Goal: Task Accomplishment & Management: Manage account settings

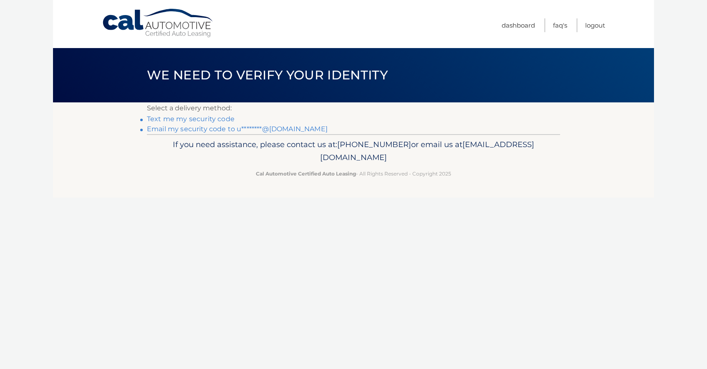
click at [232, 129] on link "Email my security code to u********@hotmail.com" at bounding box center [237, 129] width 181 height 8
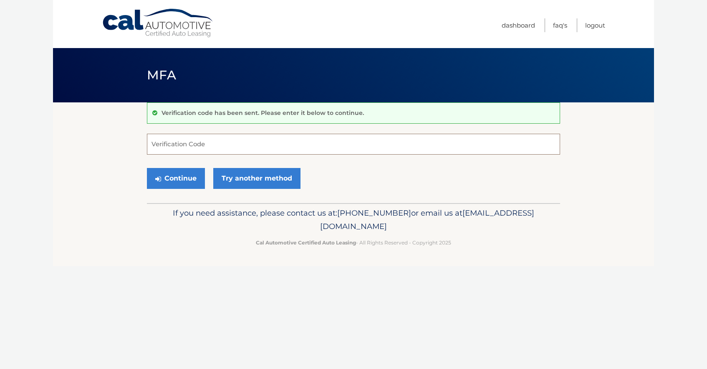
click at [218, 140] on input "Verification Code" at bounding box center [353, 144] width 413 height 21
type input "400101"
click at [168, 174] on button "Continue" at bounding box center [176, 178] width 58 height 21
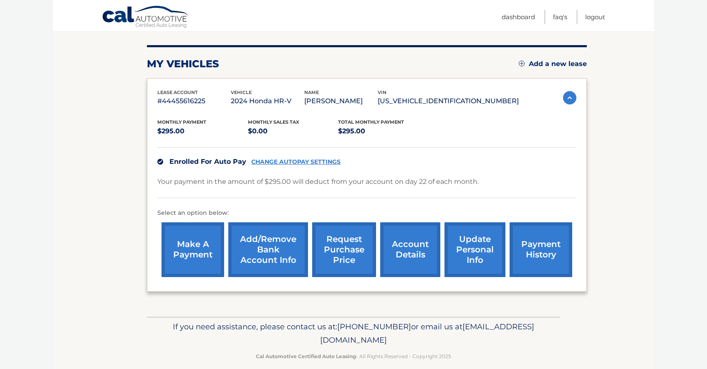
scroll to position [97, 0]
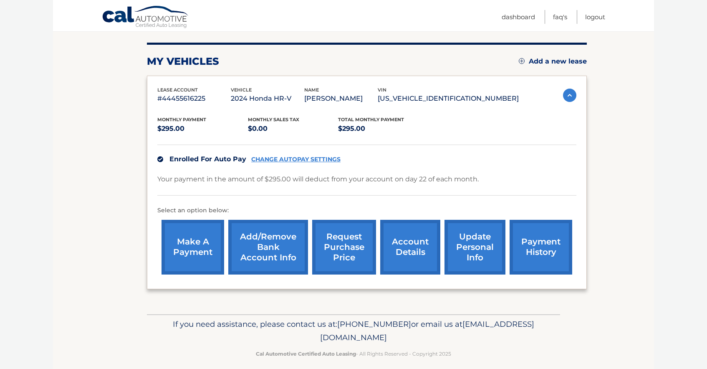
click at [394, 241] on link "account details" at bounding box center [410, 247] width 60 height 55
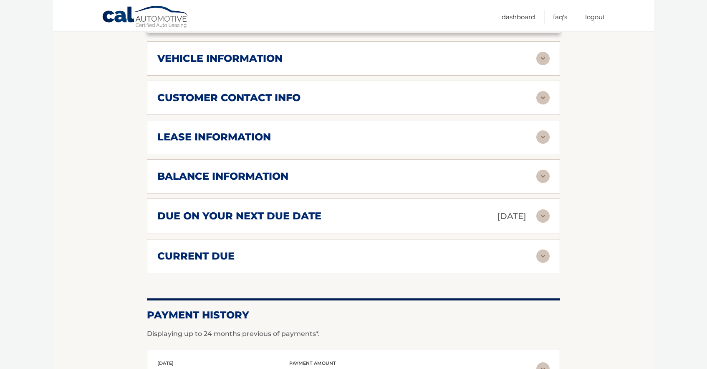
scroll to position [363, 0]
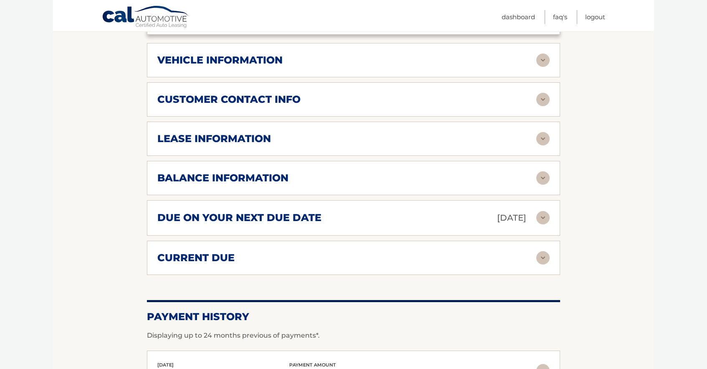
click at [546, 106] on img at bounding box center [543, 99] width 13 height 13
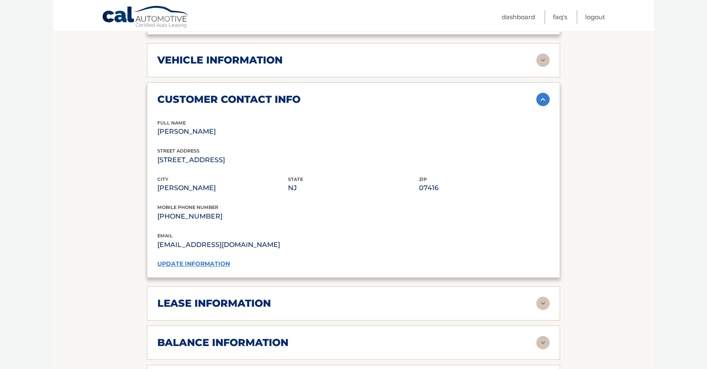
click at [543, 67] on img at bounding box center [543, 59] width 13 height 13
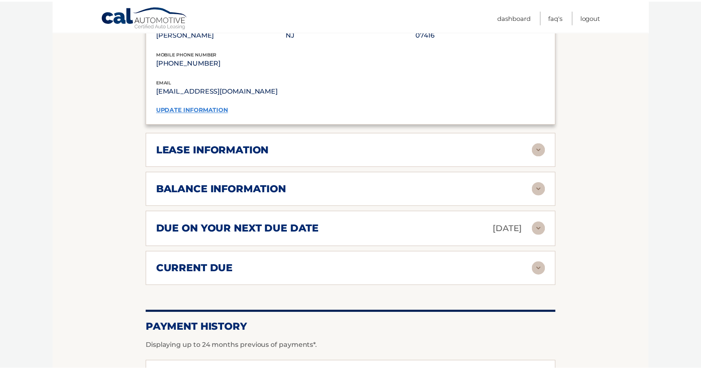
scroll to position [725, 0]
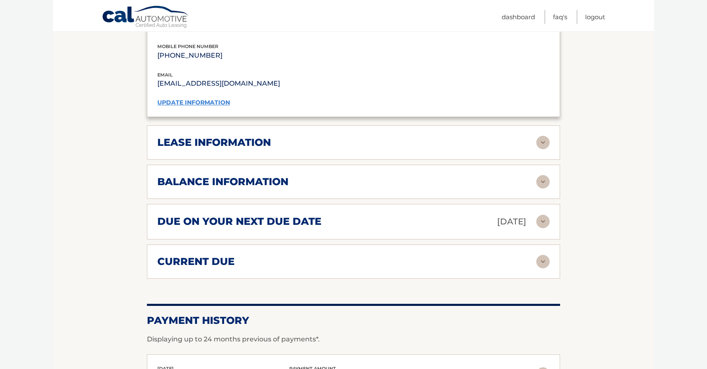
click at [545, 149] on img at bounding box center [543, 142] width 13 height 13
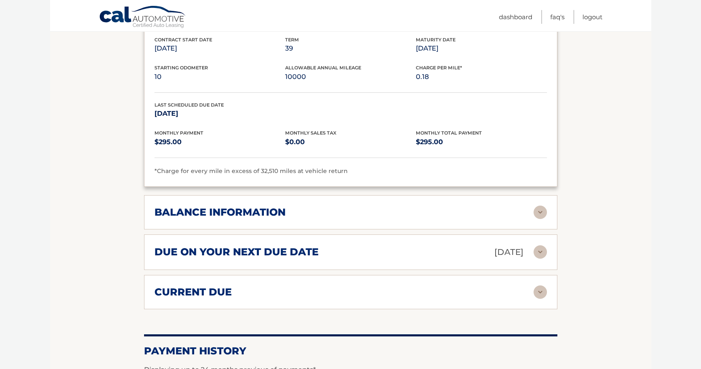
scroll to position [852, 0]
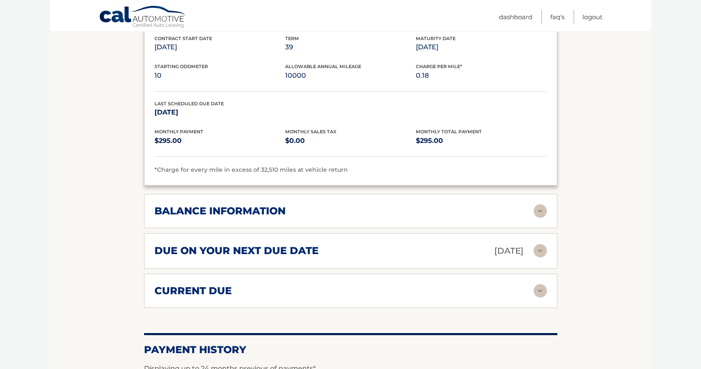
click at [542, 297] on img at bounding box center [540, 290] width 13 height 13
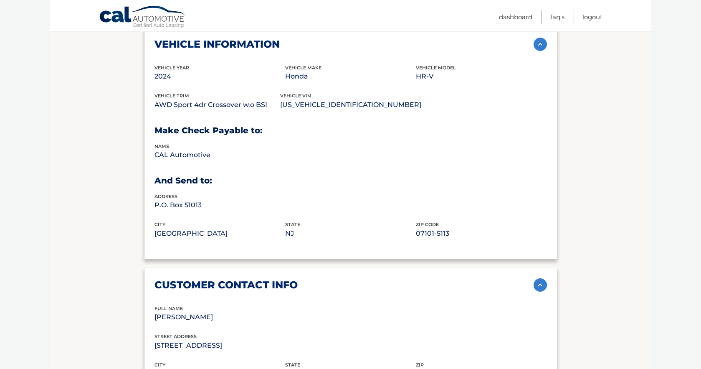
scroll to position [379, 0]
click at [542, 50] on img at bounding box center [540, 43] width 13 height 13
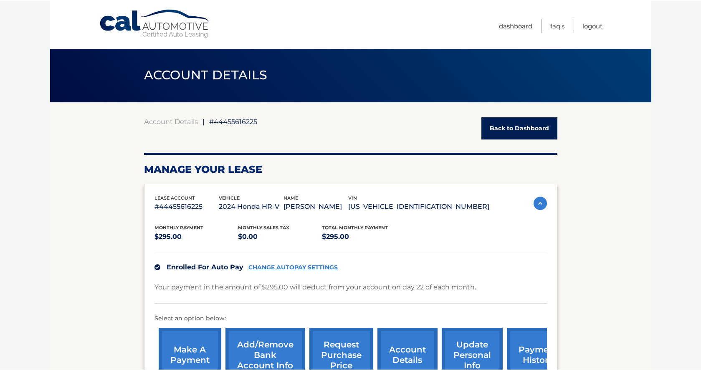
scroll to position [0, 0]
